Goal: Task Accomplishment & Management: Manage account settings

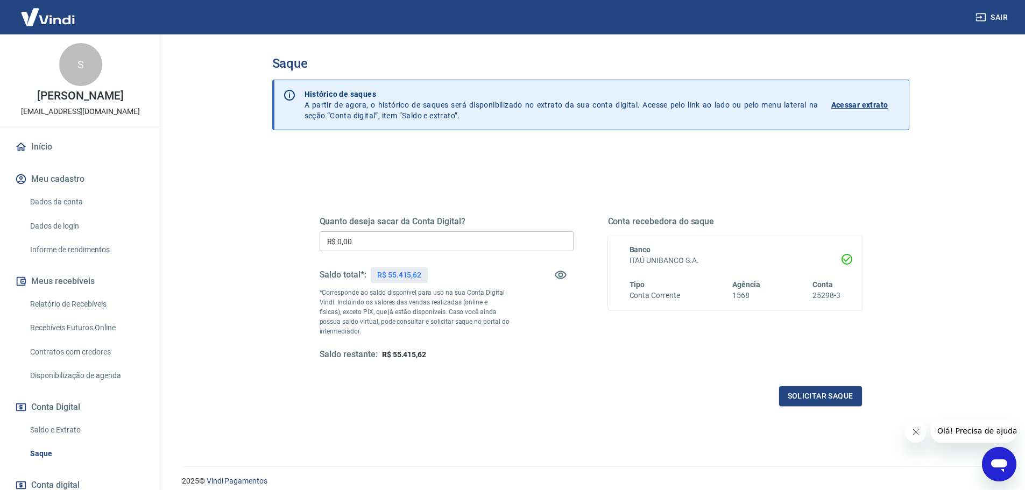
click at [451, 242] on input "R$ 0,00" at bounding box center [447, 241] width 254 height 20
type input "R$ 55.415,00"
click at [912, 436] on button "Fechar mensagem da empresa" at bounding box center [916, 432] width 22 height 22
click at [834, 398] on button "Solicitar saque" at bounding box center [820, 396] width 83 height 20
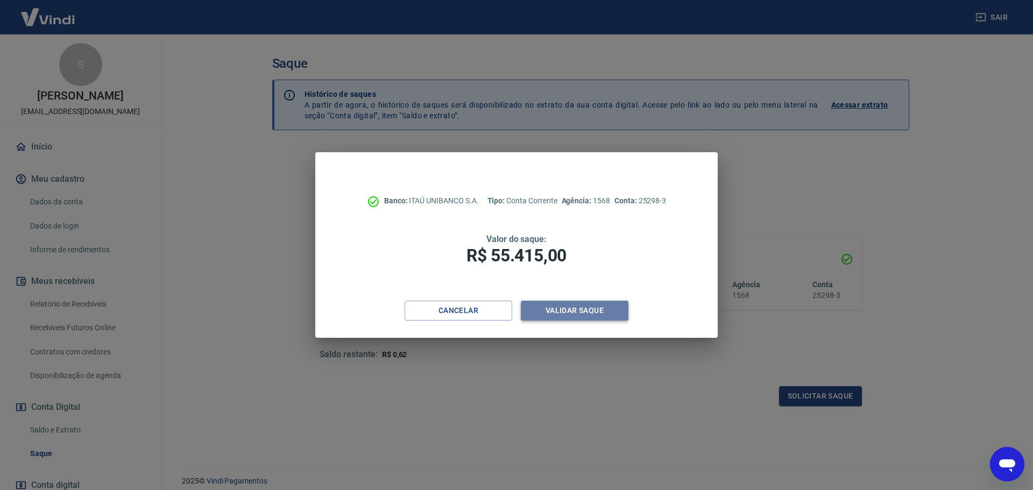
click at [585, 313] on button "Validar saque" at bounding box center [575, 311] width 108 height 20
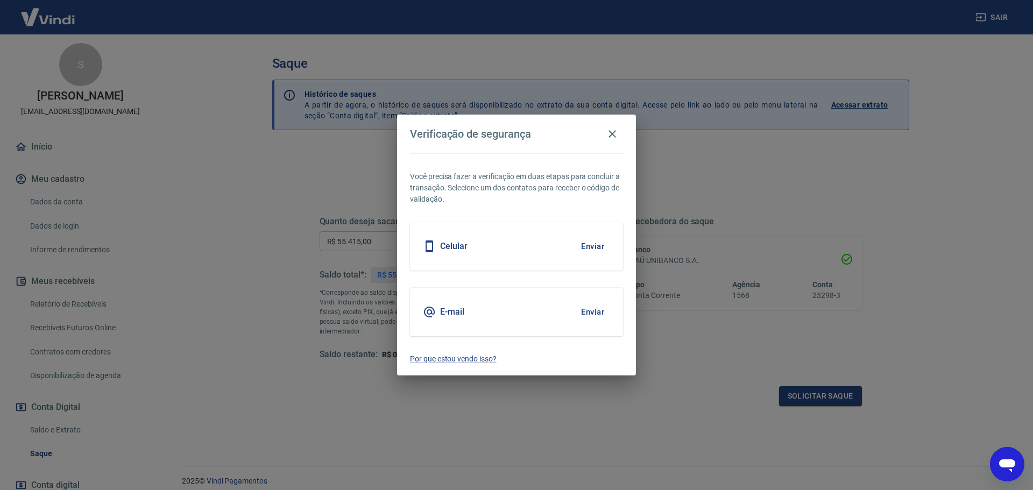
click at [595, 312] on button "Enviar" at bounding box center [592, 312] width 35 height 23
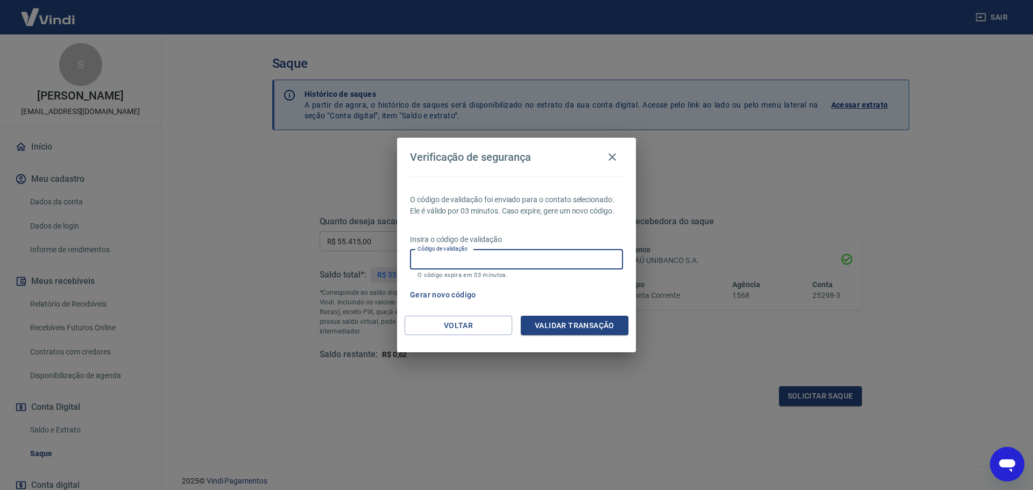
click at [524, 268] on input "Código de validação" at bounding box center [516, 260] width 213 height 20
type input "240768"
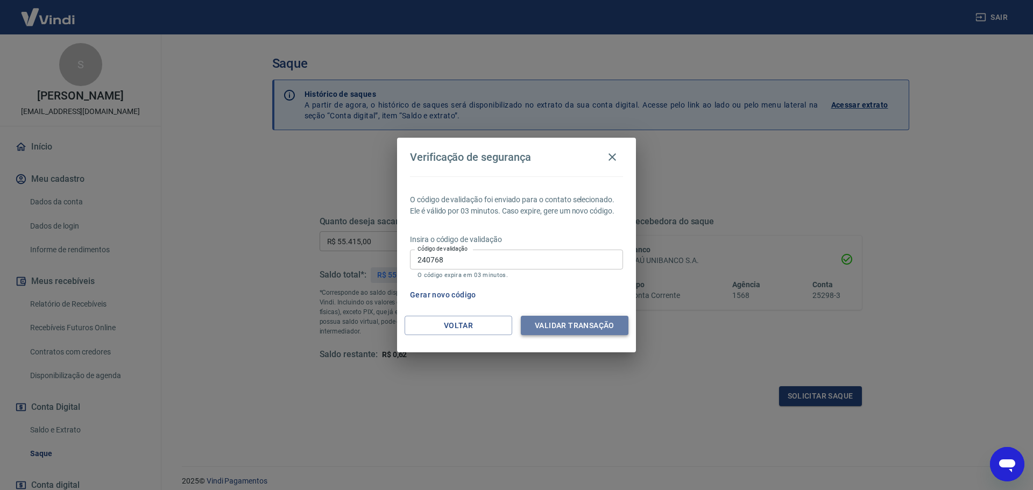
click at [567, 319] on button "Validar transação" at bounding box center [575, 326] width 108 height 20
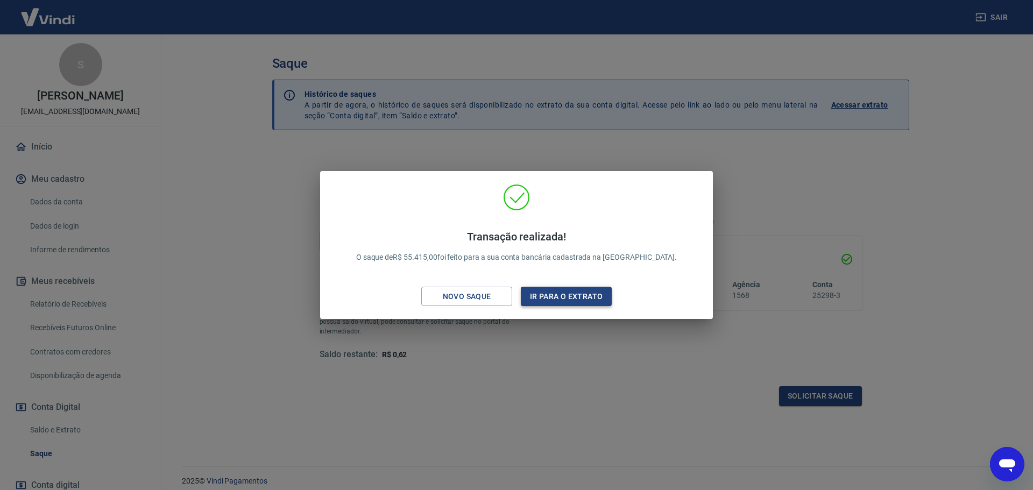
click at [561, 299] on button "Ir para o extrato" at bounding box center [566, 297] width 91 height 20
